Goal: Book appointment/travel/reservation

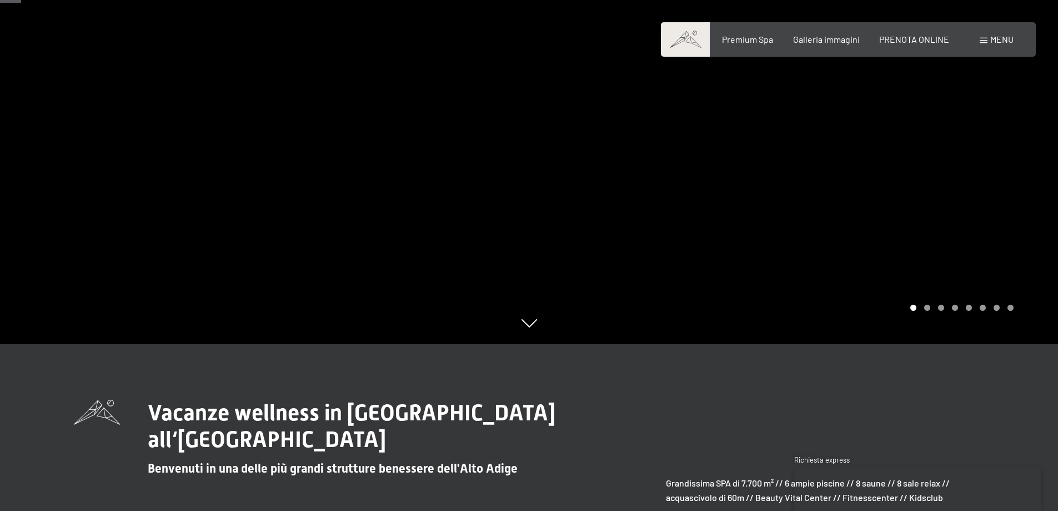
click at [891, 46] on div "Prenotazione Richiesta Premium Spa Galleria immagini PRENOTA ONLINE Menu DE IT …" at bounding box center [848, 39] width 331 height 12
click at [888, 39] on span "PRENOTA ONLINE" at bounding box center [915, 37] width 70 height 11
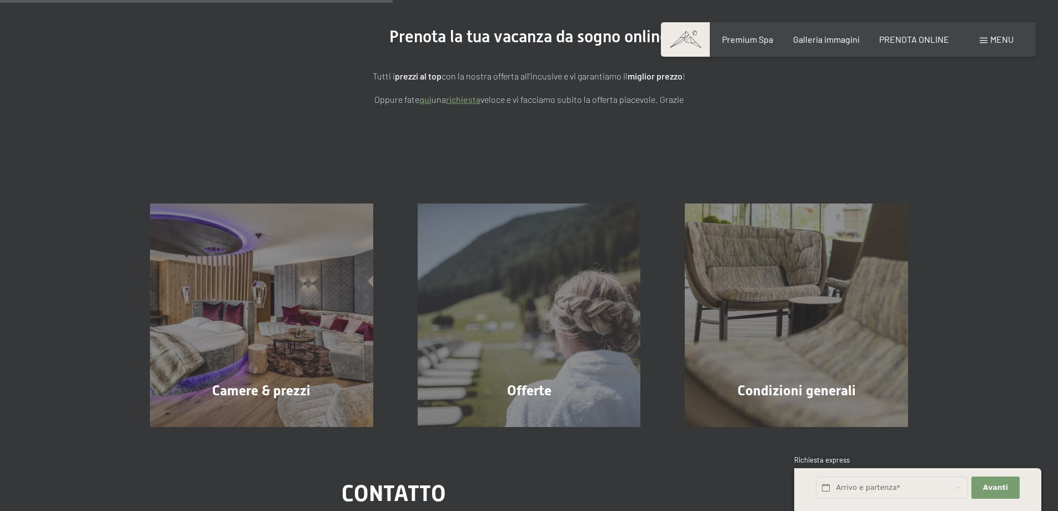
scroll to position [222, 0]
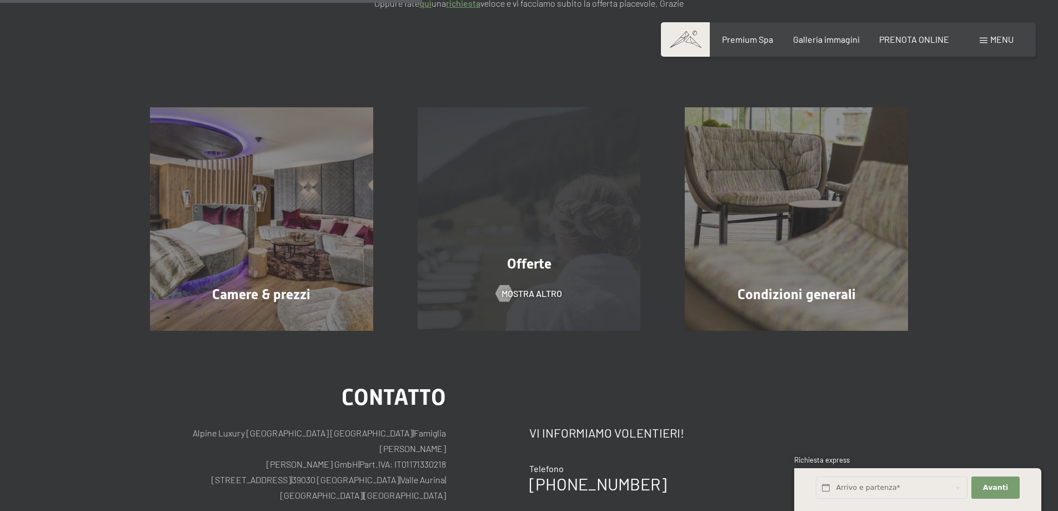
click at [474, 263] on div "Offerte" at bounding box center [530, 263] width 268 height 19
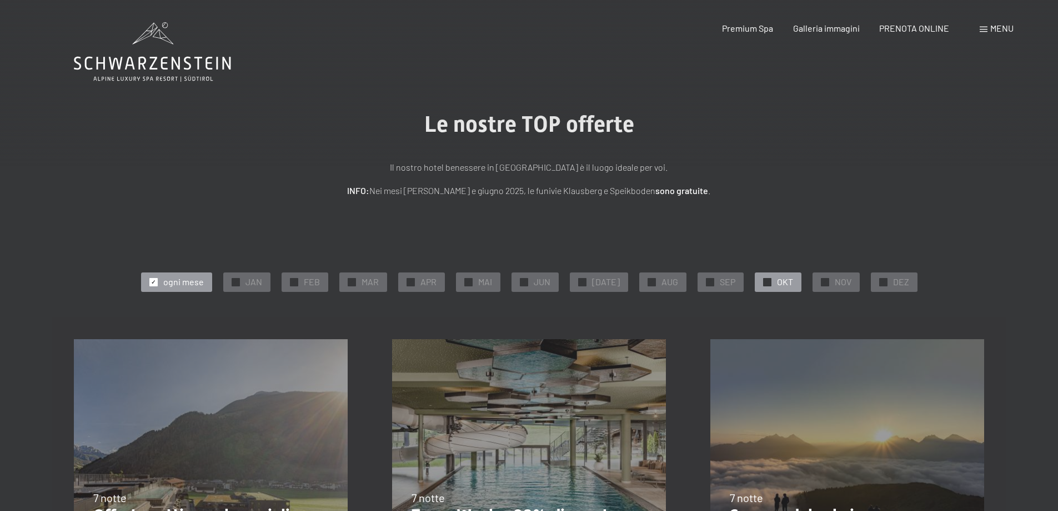
click at [765, 279] on div at bounding box center [767, 282] width 8 height 8
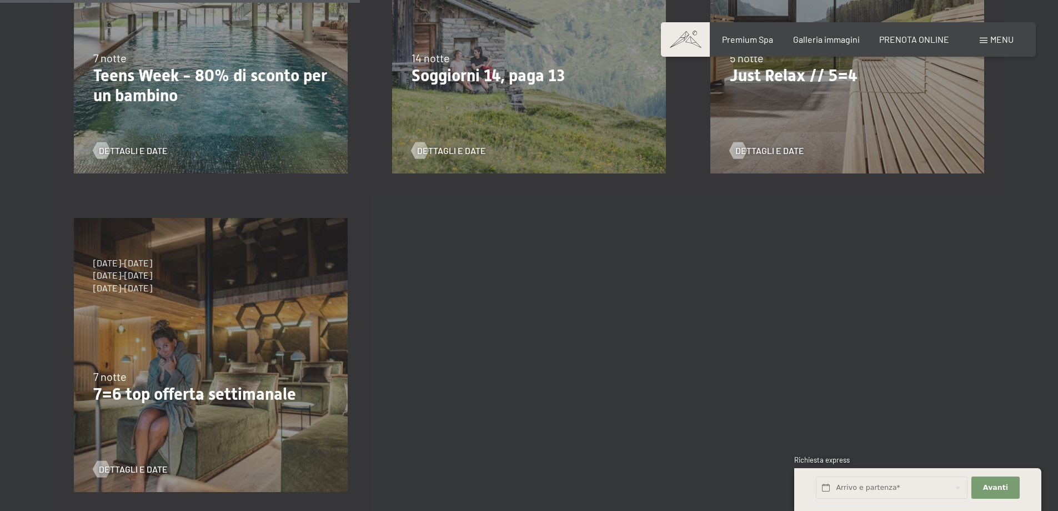
scroll to position [444, 0]
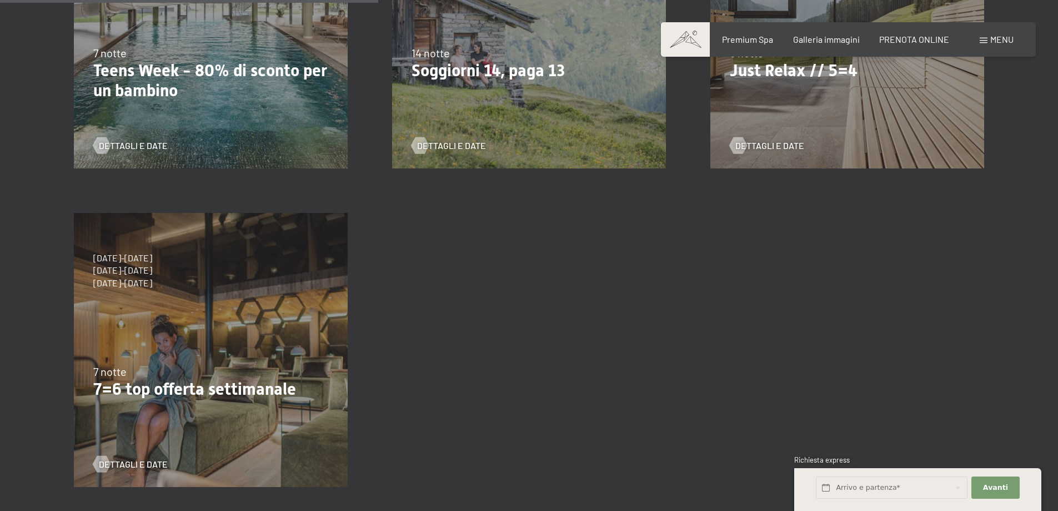
click at [254, 137] on div "Dettagli e Date" at bounding box center [206, 137] width 227 height 29
click at [159, 149] on span "Dettagli e Date" at bounding box center [144, 145] width 69 height 12
